Goal: Download file/media

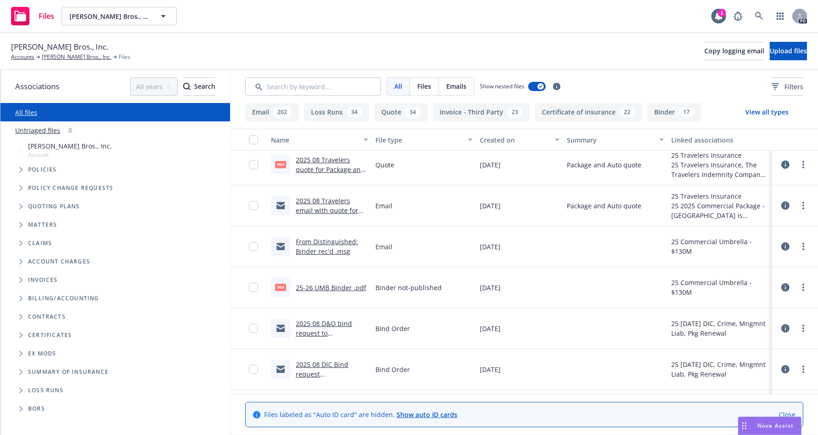
scroll to position [597, 0]
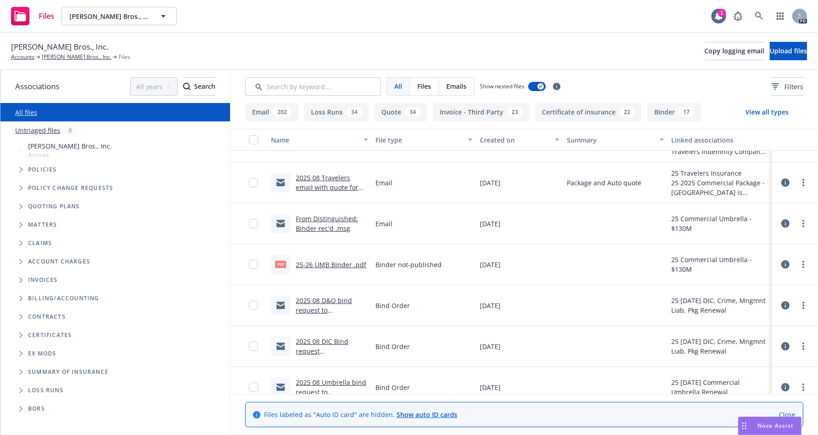
click at [323, 215] on link "From Distinguished: Binder rec'd .msg" at bounding box center [327, 223] width 62 height 18
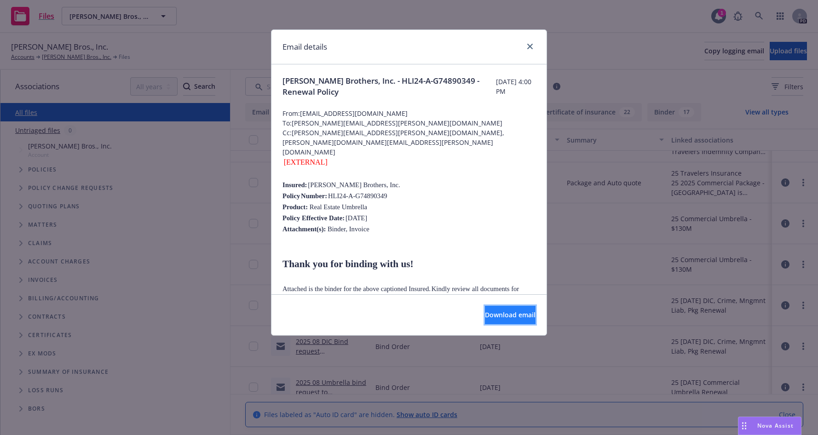
click at [486, 314] on span "Download email" at bounding box center [510, 314] width 51 height 9
click at [527, 50] on link "close" at bounding box center [529, 46] width 11 height 11
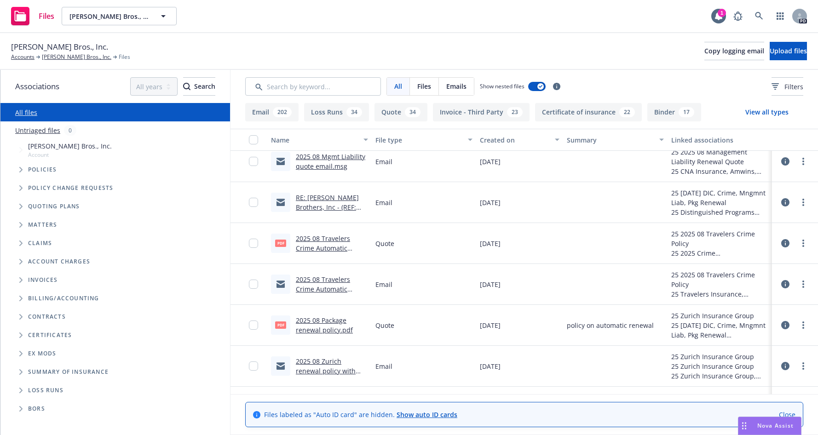
scroll to position [1862, 0]
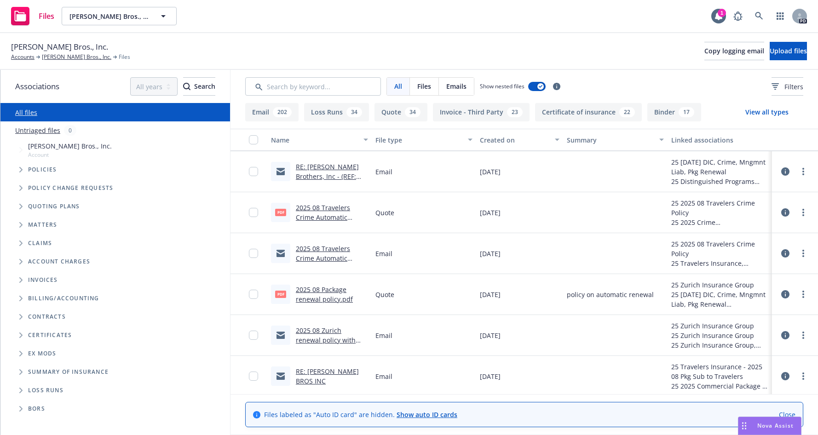
click at [319, 289] on link "2025 08 Package renewal policy.pdf" at bounding box center [324, 294] width 57 height 18
